Goal: Information Seeking & Learning: Learn about a topic

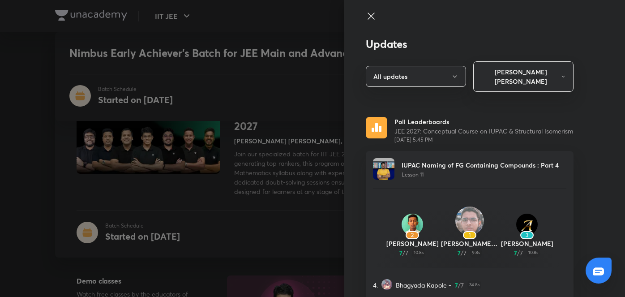
scroll to position [568, 0]
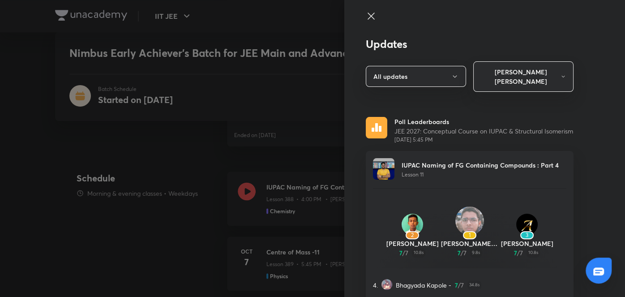
click at [290, 246] on div at bounding box center [312, 148] width 625 height 297
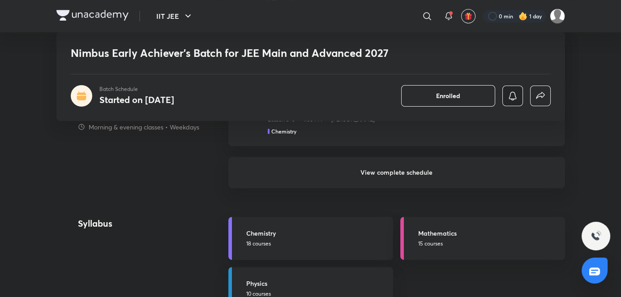
scroll to position [973, 0]
click at [272, 186] on h6 "View complete schedule" at bounding box center [396, 171] width 337 height 31
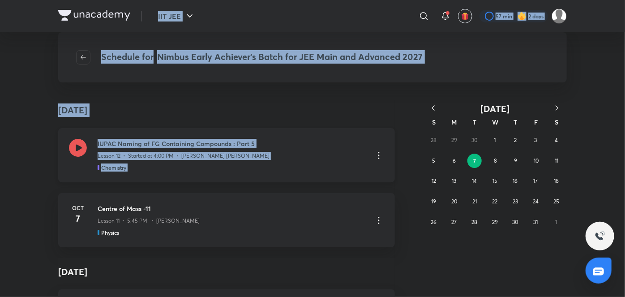
drag, startPoint x: 272, startPoint y: 186, endPoint x: 382, endPoint y: 162, distance: 112.7
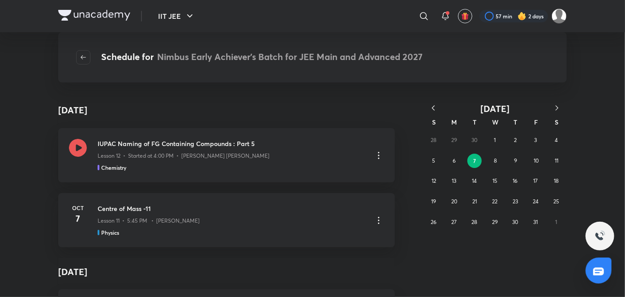
click at [495, 163] on abbr "8" at bounding box center [495, 160] width 3 height 7
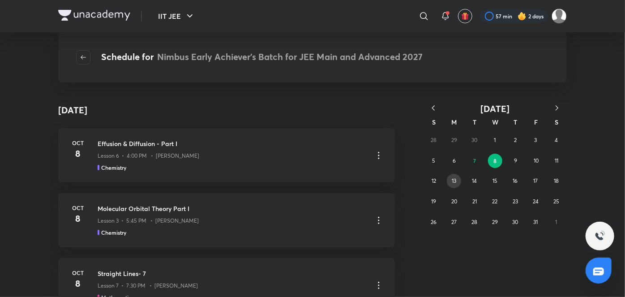
click at [454, 176] on button "13" at bounding box center [454, 181] width 14 height 14
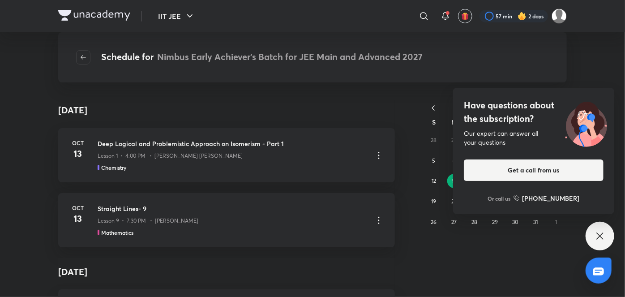
click at [597, 239] on icon at bounding box center [600, 236] width 11 height 11
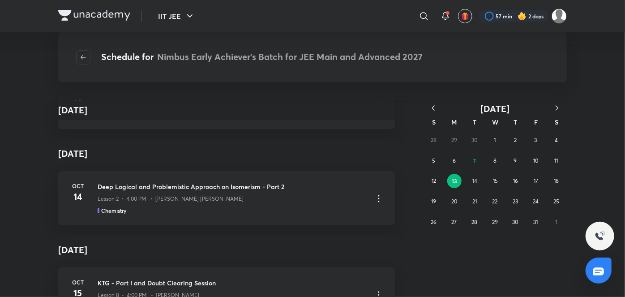
scroll to position [6162, 0]
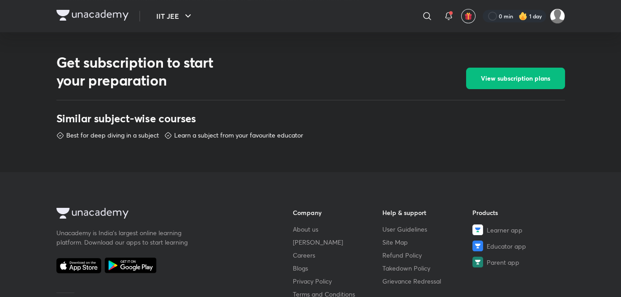
scroll to position [401, 0]
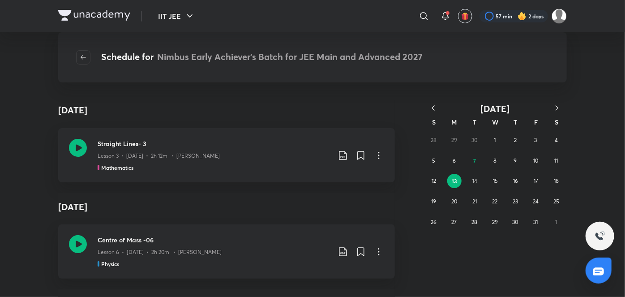
scroll to position [8611, 0]
